Goal: Navigation & Orientation: Find specific page/section

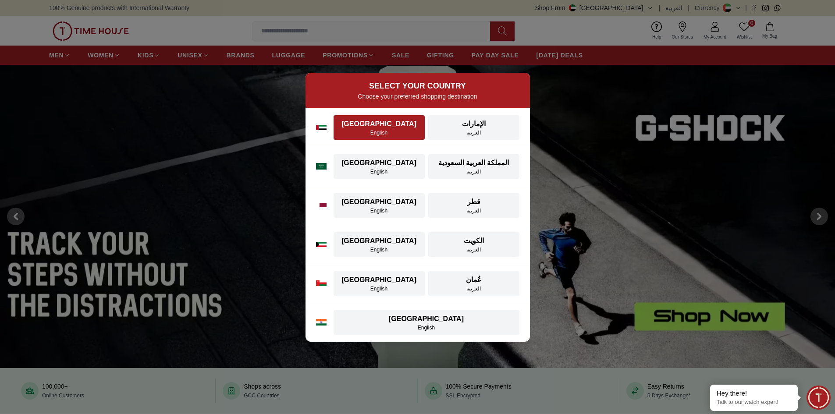
click at [383, 132] on div "English" at bounding box center [379, 132] width 81 height 7
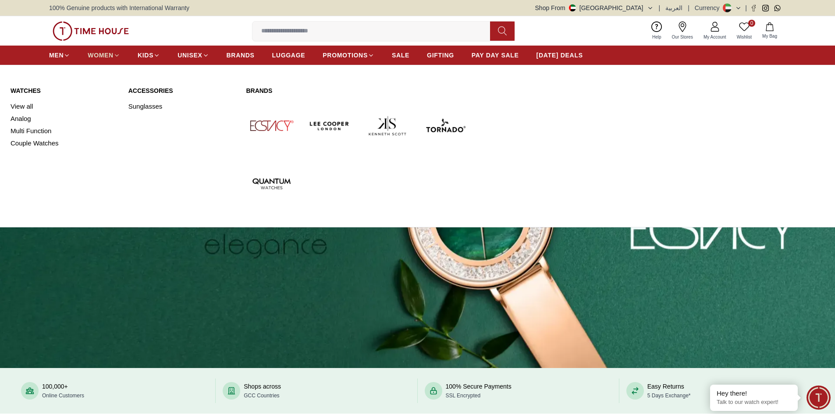
click at [116, 57] on icon at bounding box center [117, 55] width 7 height 7
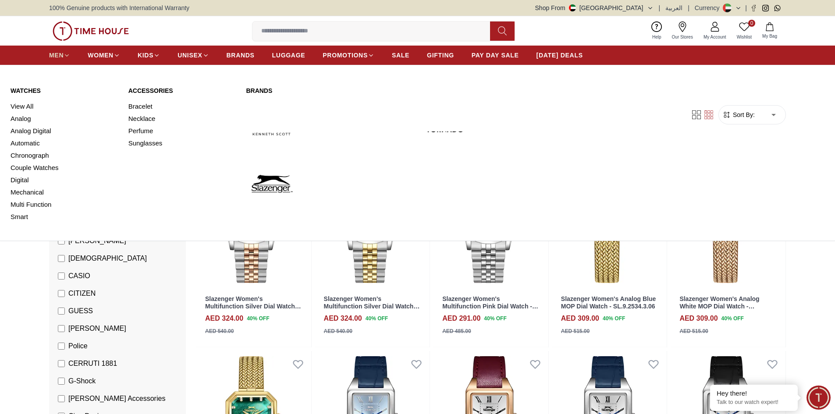
click at [60, 55] on span "MEN" at bounding box center [56, 55] width 14 height 9
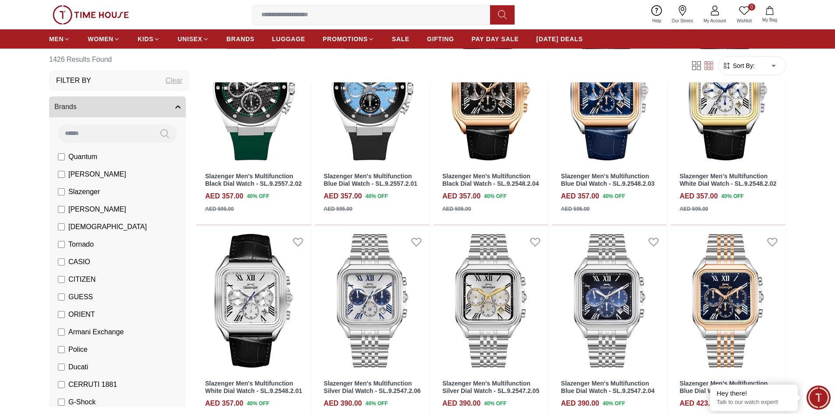
scroll to position [395, 0]
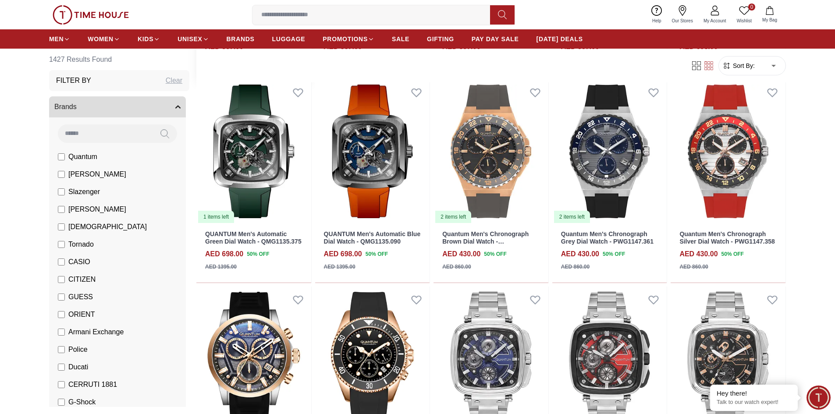
scroll to position [1184, 0]
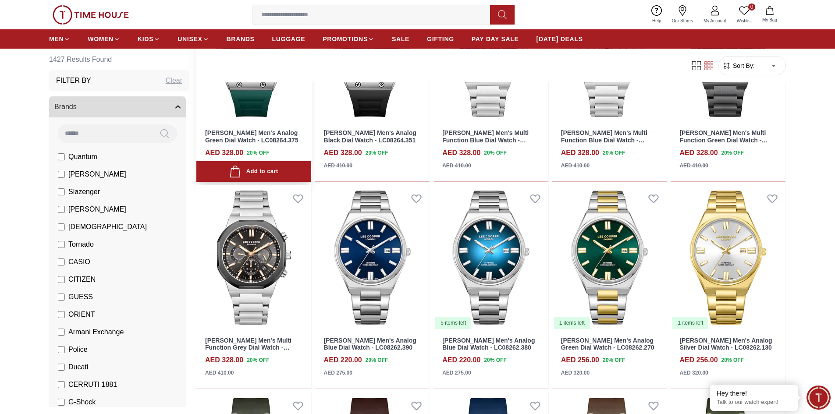
scroll to position [1842, 0]
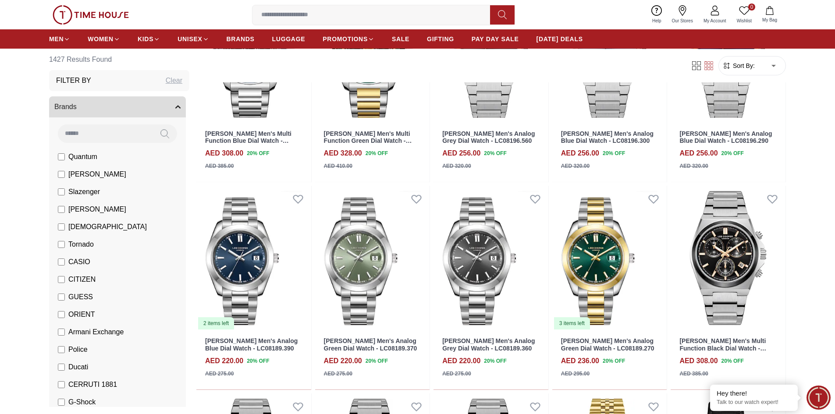
scroll to position [4122, 0]
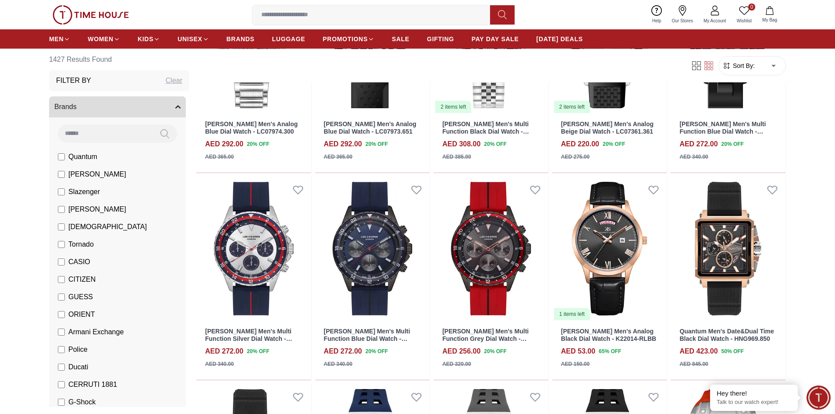
scroll to position [5833, 0]
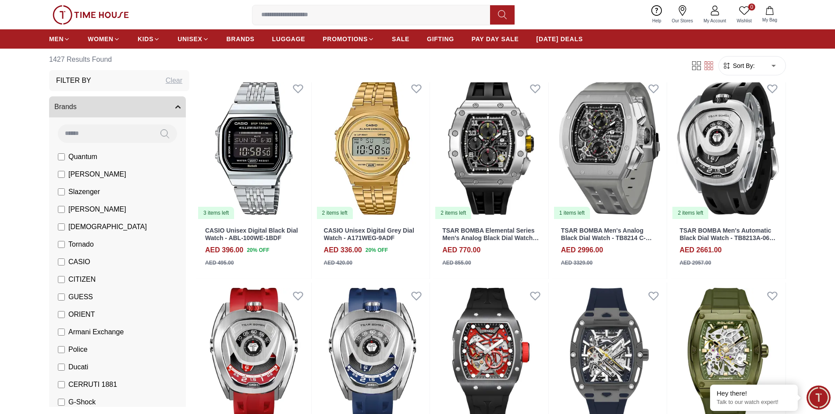
scroll to position [6710, 0]
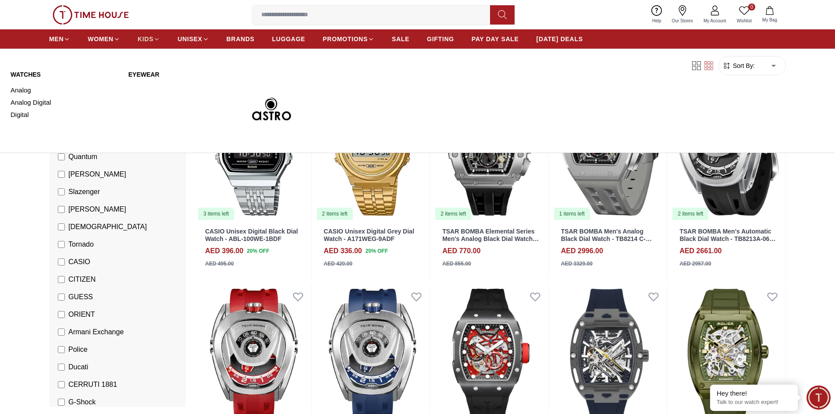
click at [141, 40] on span "KIDS" at bounding box center [146, 39] width 16 height 9
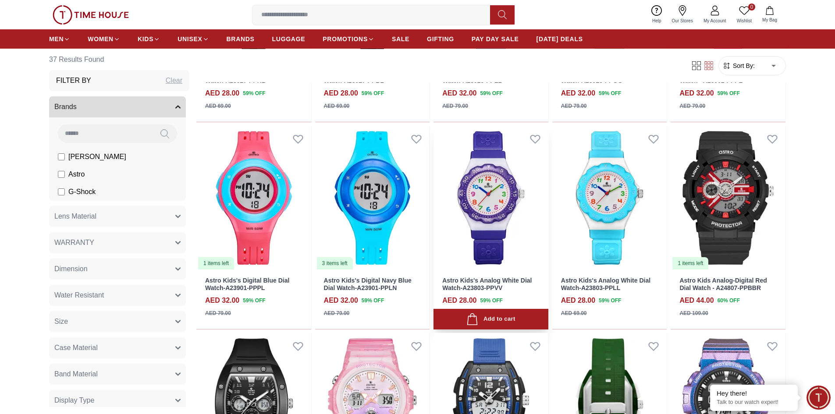
scroll to position [439, 0]
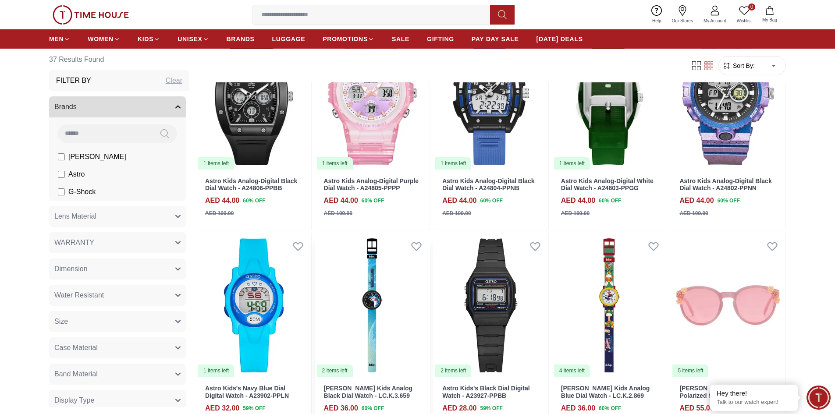
scroll to position [614, 0]
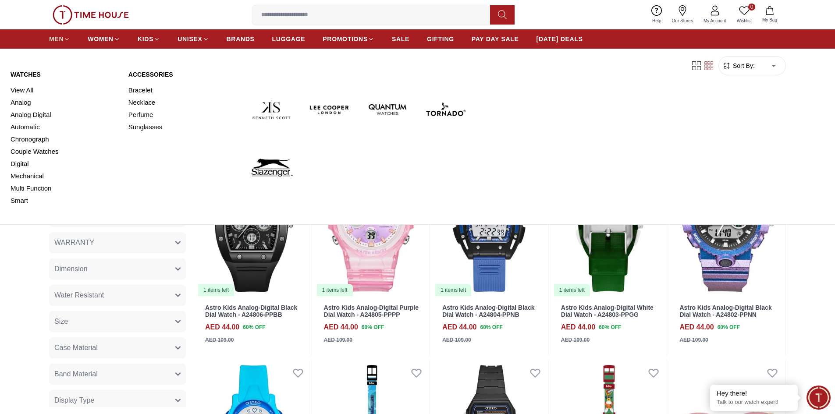
click at [59, 40] on span "MEN" at bounding box center [56, 39] width 14 height 9
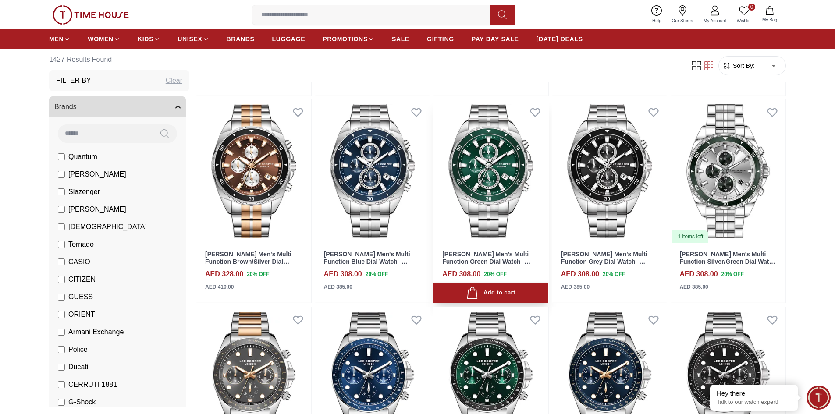
scroll to position [3596, 0]
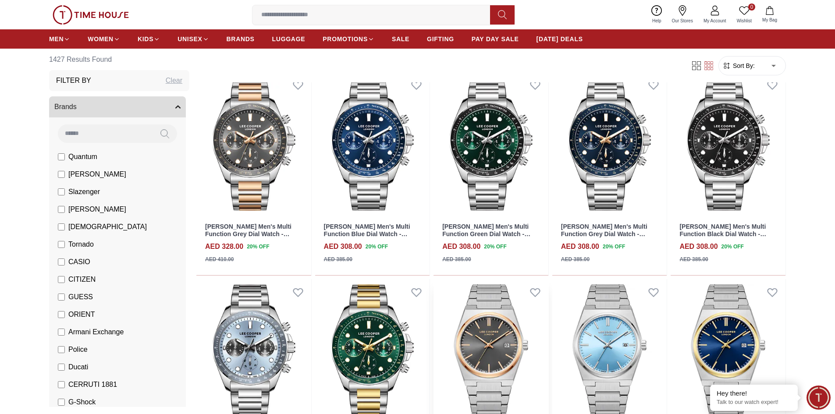
scroll to position [3991, 0]
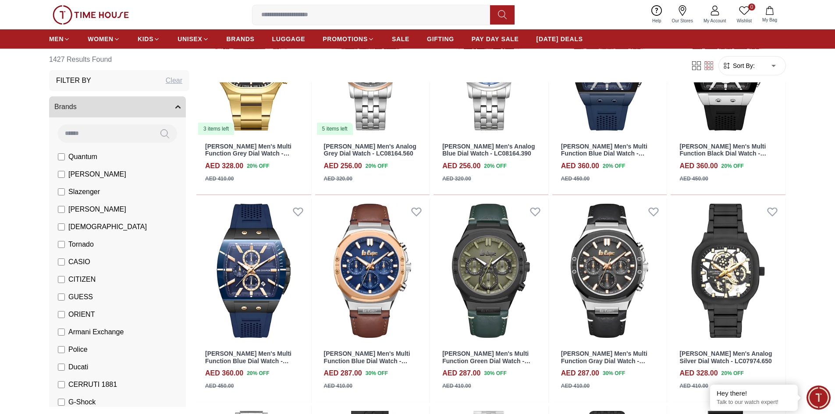
scroll to position [5350, 0]
